Goal: Transaction & Acquisition: Obtain resource

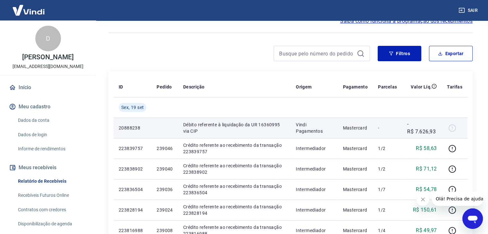
scroll to position [75, 0]
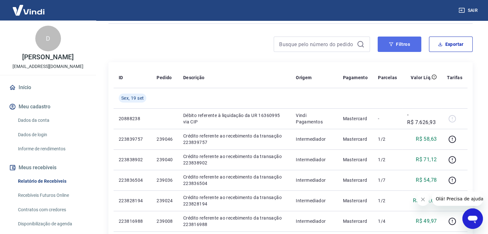
click at [402, 47] on button "Filtros" at bounding box center [400, 44] width 44 height 15
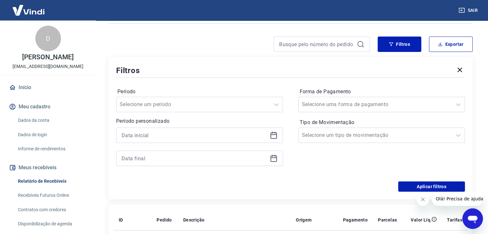
click at [218, 144] on div at bounding box center [199, 147] width 167 height 39
click at [220, 140] on div at bounding box center [199, 135] width 167 height 15
click at [270, 134] on icon at bounding box center [274, 136] width 8 height 8
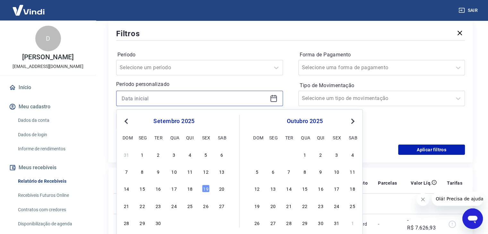
scroll to position [117, 0]
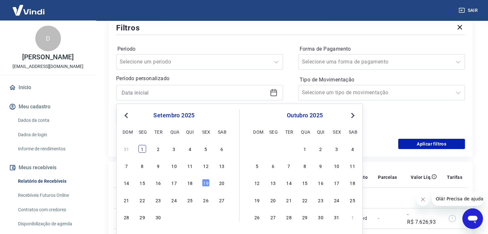
click at [143, 148] on div "1" at bounding box center [143, 149] width 8 height 8
type input "[DATE]"
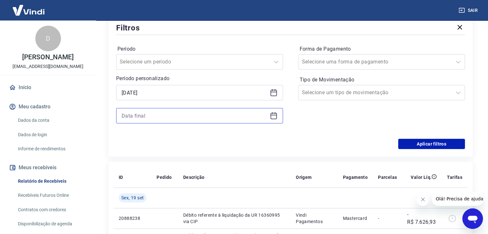
click at [175, 112] on input at bounding box center [195, 116] width 146 height 10
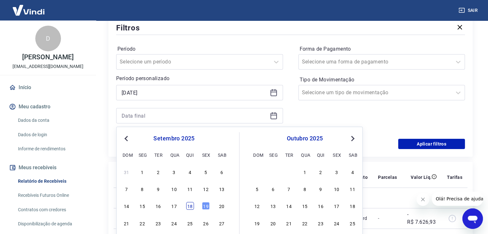
click at [190, 208] on div "18" at bounding box center [190, 206] width 8 height 8
type input "[DATE]"
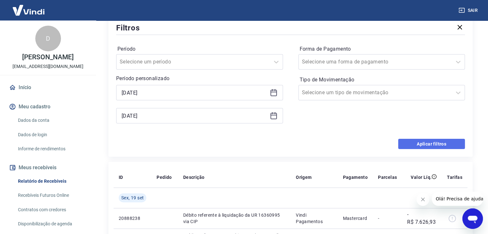
click at [408, 144] on button "Aplicar filtros" at bounding box center [431, 144] width 67 height 10
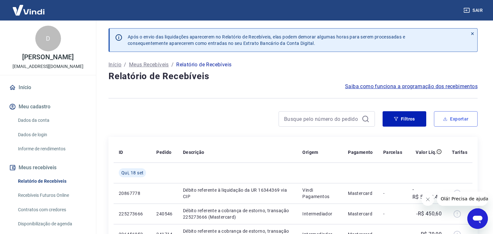
click at [447, 120] on button "Exportar" at bounding box center [456, 118] width 44 height 15
type input "[DATE]"
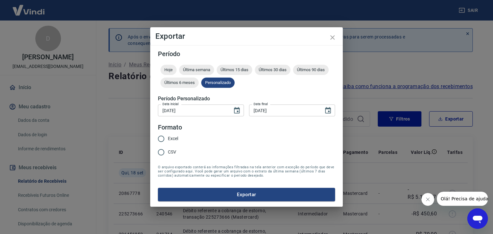
click at [168, 138] on span "Excel" at bounding box center [173, 138] width 10 height 7
click at [168, 138] on input "Excel" at bounding box center [160, 138] width 13 height 13
radio input "true"
click at [202, 191] on button "Exportar" at bounding box center [246, 194] width 177 height 13
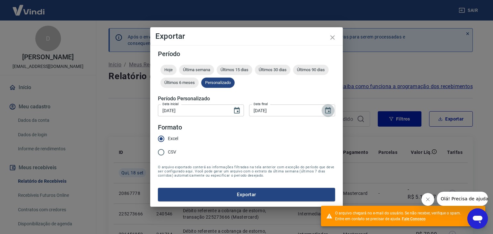
click at [327, 112] on icon "Choose date, selected date is 18 de set de 2025" at bounding box center [328, 111] width 8 height 8
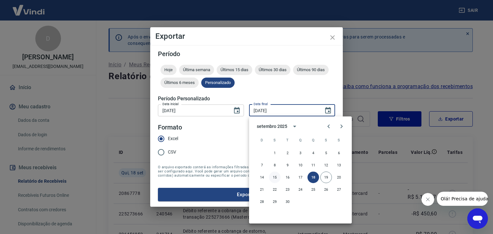
click at [272, 175] on button "15" at bounding box center [275, 178] width 12 height 12
type input "[DATE]"
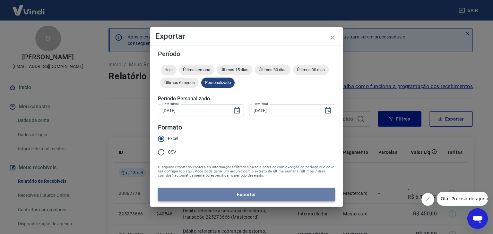
click at [215, 192] on button "Exportar" at bounding box center [246, 194] width 177 height 13
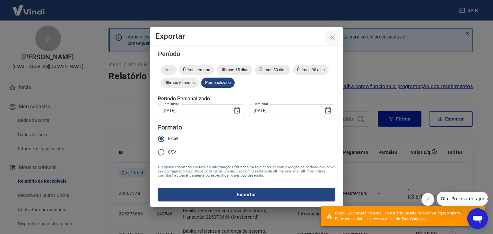
click at [331, 35] on icon "close" at bounding box center [333, 38] width 8 height 8
